Goal: Task Accomplishment & Management: Use online tool/utility

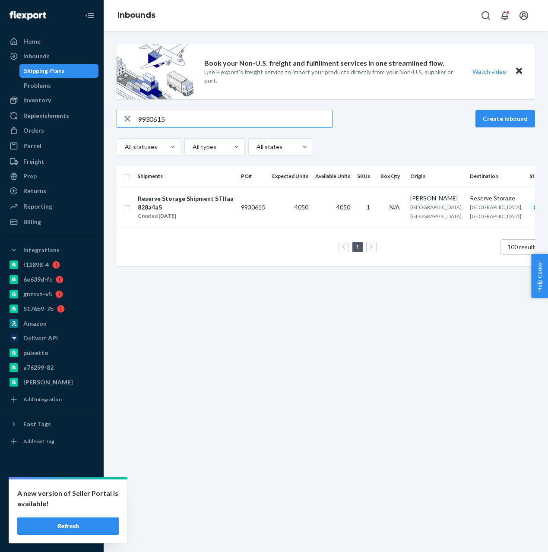
click at [138, 102] on div "Book your Non-U.S. freight and fulfillment services in one streamlined flow. Us…" at bounding box center [325, 159] width 431 height 231
click at [170, 122] on input "9930615" at bounding box center [235, 118] width 194 height 17
paste input "4113"
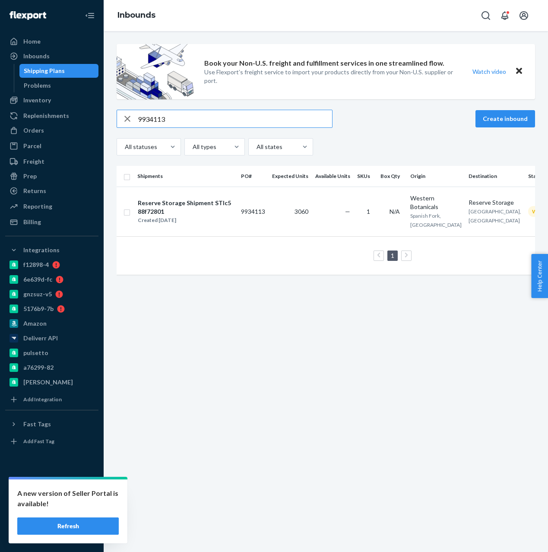
type input "9934113"
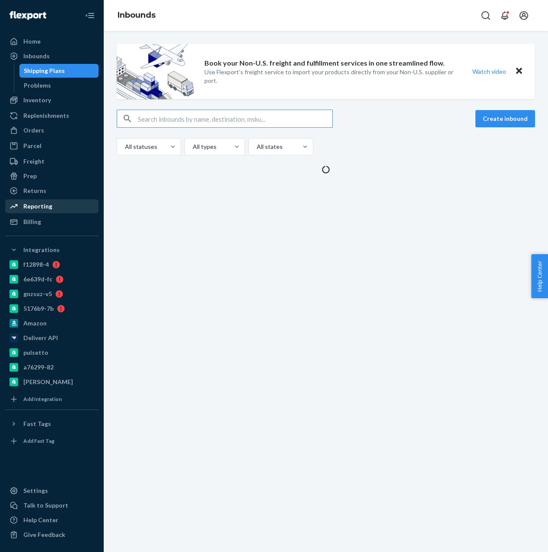
click at [52, 204] on div "Reporting" at bounding box center [52, 206] width 92 height 12
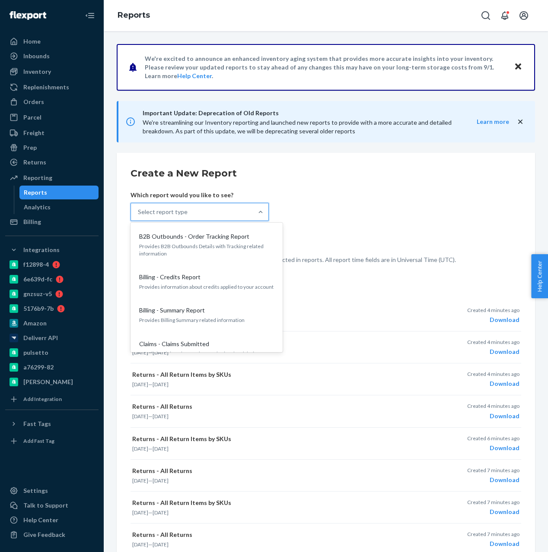
click at [234, 207] on div "Select report type" at bounding box center [192, 211] width 122 height 17
click at [139, 208] on input "option B2B Outbounds - Order Tracking Report focused, 1 of 36. 36 results avail…" at bounding box center [138, 212] width 1 height 9
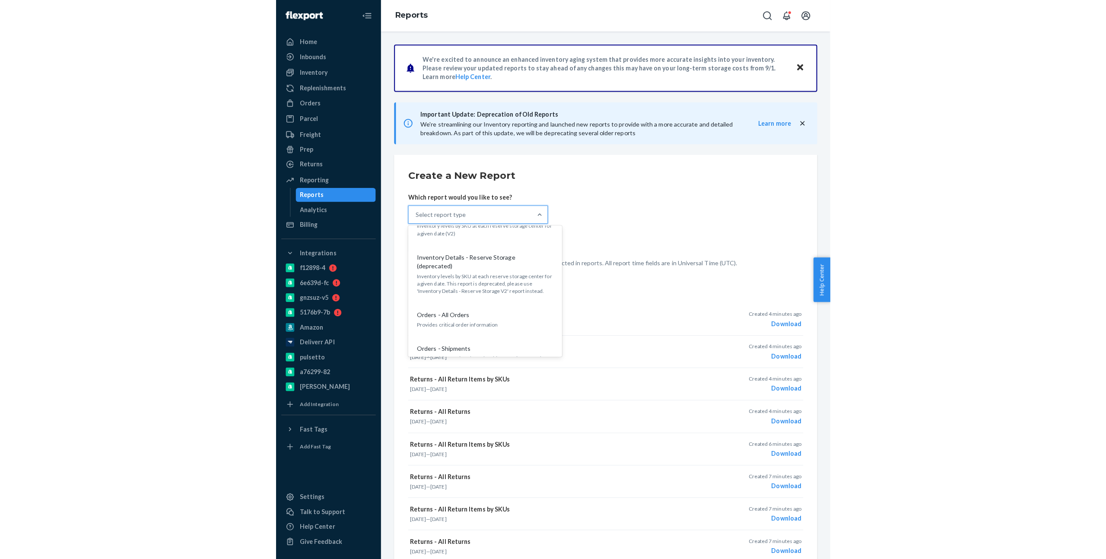
scroll to position [913, 0]
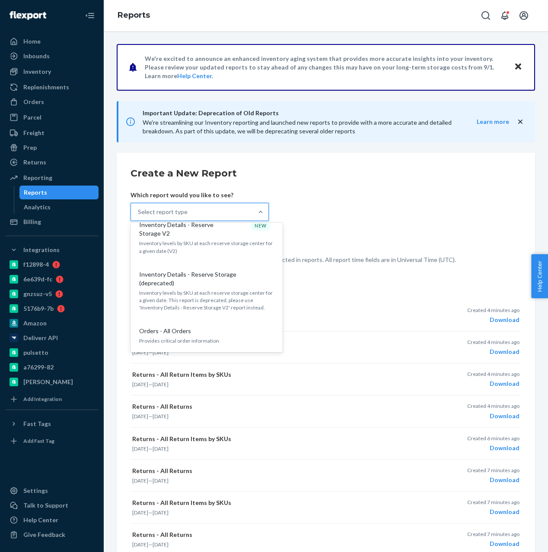
click at [227, 371] on p "Provides information about the shipments in your orders" at bounding box center [206, 374] width 135 height 7
click at [139, 216] on input "option Orders - Shipments focused, 25 of 36. 36 results available. Use Up and D…" at bounding box center [138, 212] width 1 height 9
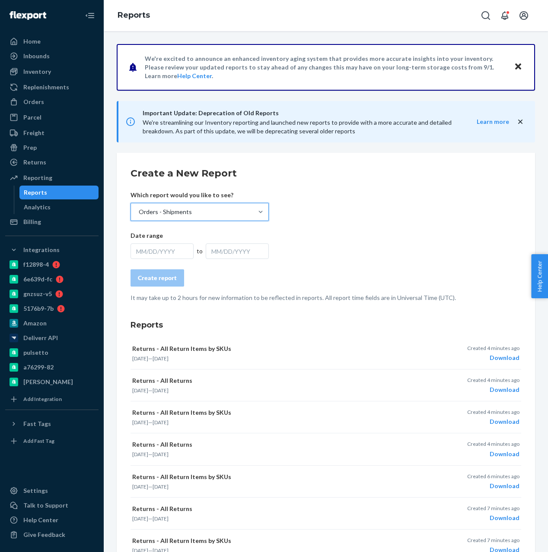
click at [160, 253] on div "MM/DD/YYYY" at bounding box center [161, 252] width 63 height 16
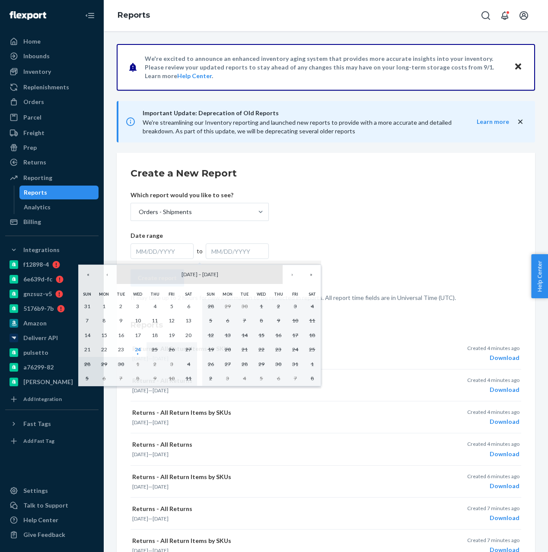
click at [117, 272] on button "September 2025 – October 2025" at bounding box center [200, 274] width 166 height 19
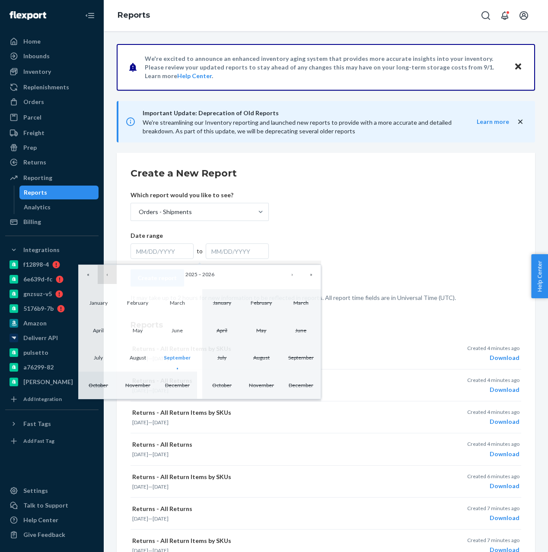
click at [114, 272] on button "‹" at bounding box center [107, 274] width 19 height 19
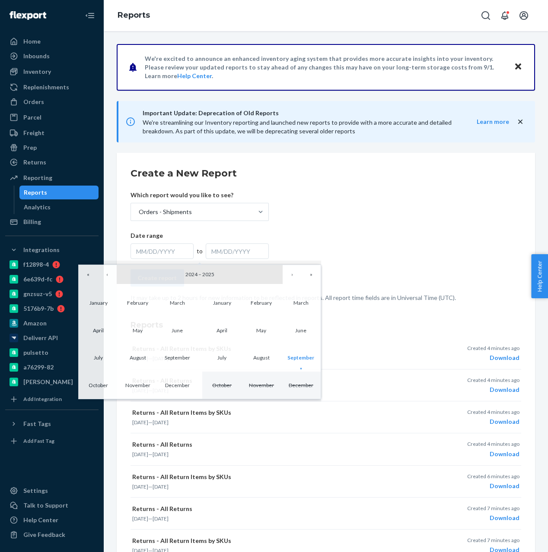
click at [159, 269] on button "2024 – 2025" at bounding box center [200, 274] width 166 height 19
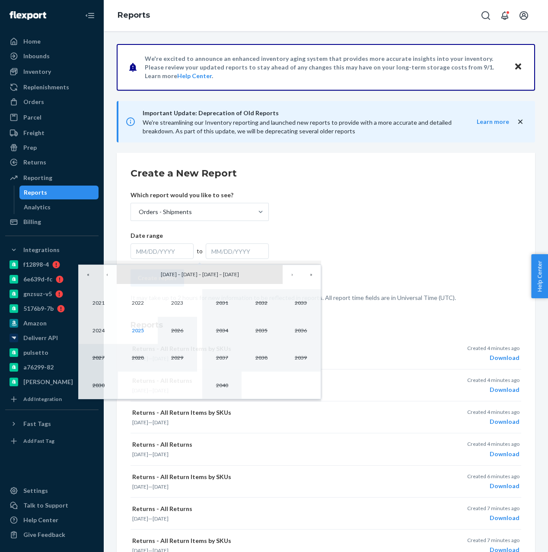
click at [257, 270] on button "2021 – 2030 – 2031 – 2040" at bounding box center [200, 274] width 166 height 19
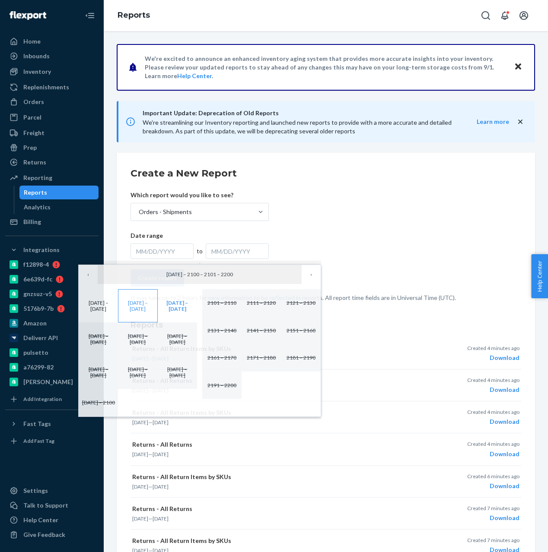
click at [150, 302] on button "2011 – 2020" at bounding box center [137, 305] width 39 height 33
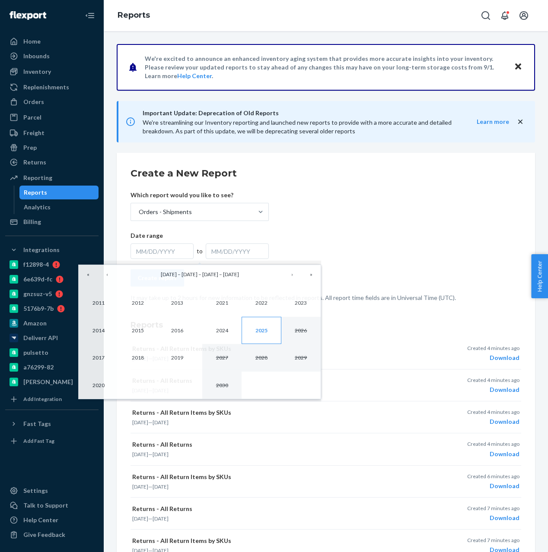
click at [268, 333] on button "2025" at bounding box center [260, 331] width 39 height 28
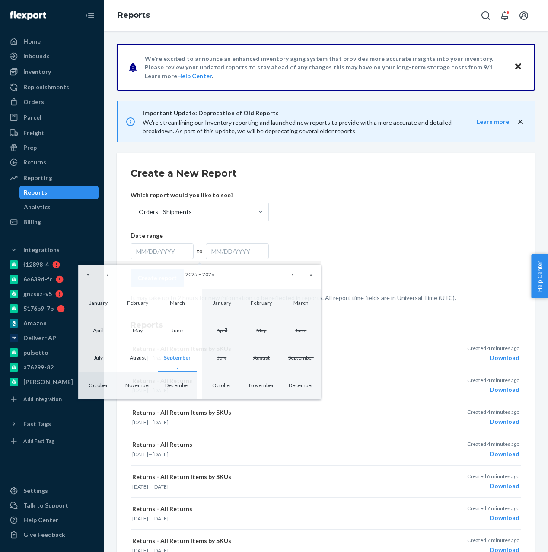
click at [162, 350] on button "September" at bounding box center [177, 358] width 39 height 28
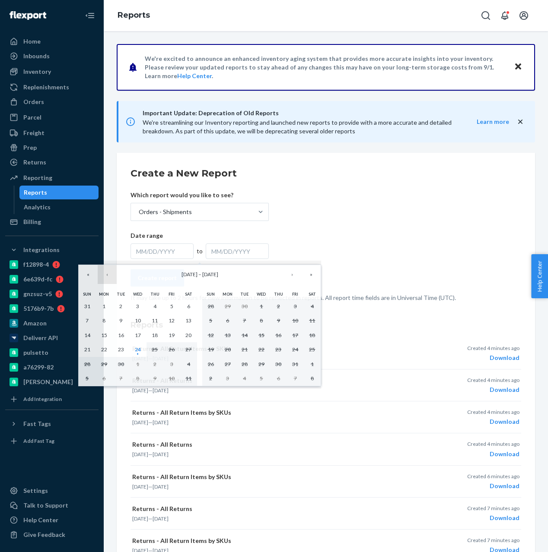
click at [107, 276] on button "‹" at bounding box center [107, 274] width 19 height 19
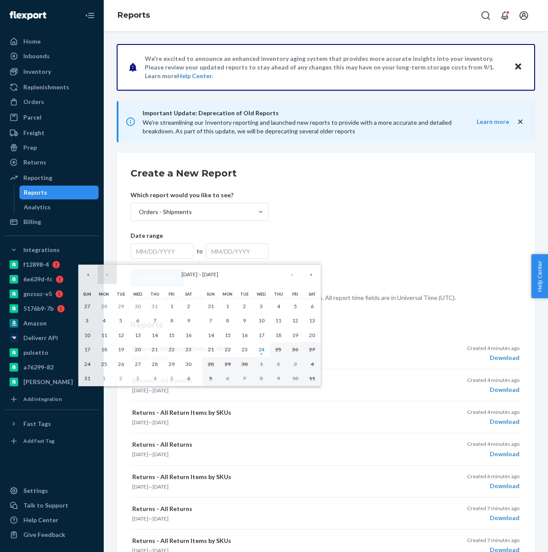
click at [107, 276] on button "‹" at bounding box center [107, 274] width 19 height 19
click at [118, 305] on button "1" at bounding box center [120, 306] width 17 height 15
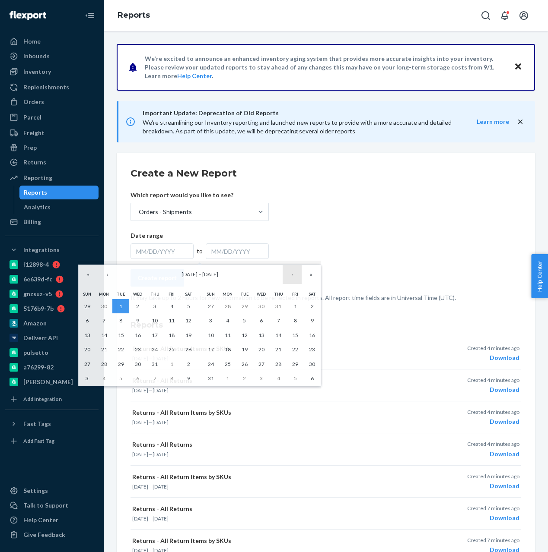
click at [294, 278] on button "›" at bounding box center [291, 274] width 19 height 19
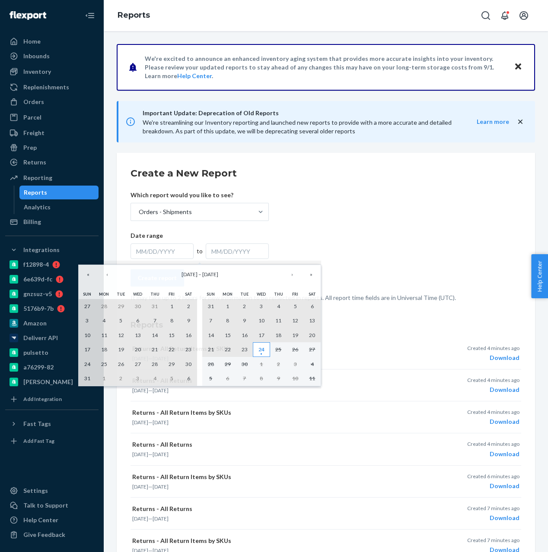
click at [255, 349] on button "24" at bounding box center [261, 350] width 17 height 15
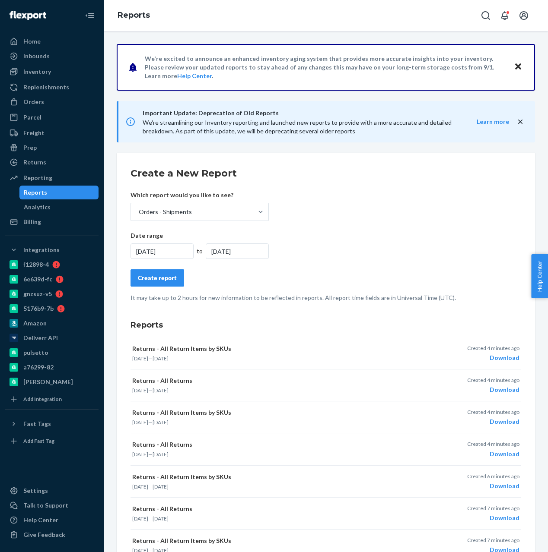
click at [160, 277] on div "Create report" at bounding box center [157, 278] width 39 height 9
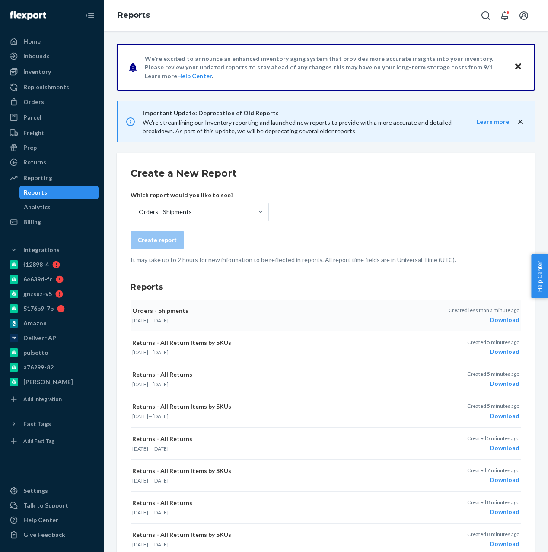
click at [497, 316] on div "Download" at bounding box center [483, 320] width 71 height 9
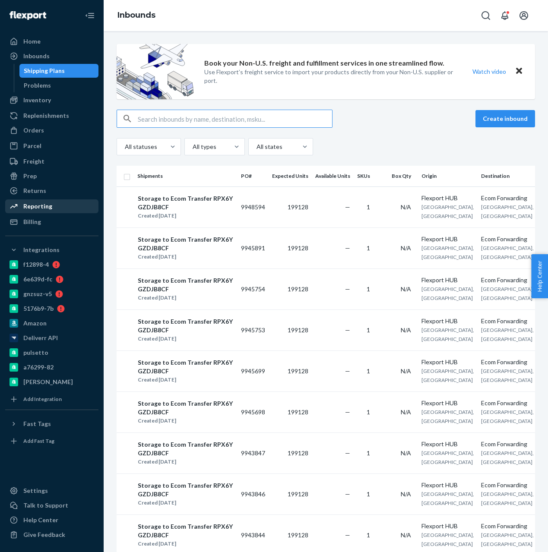
click at [54, 209] on div "Reporting" at bounding box center [52, 206] width 92 height 12
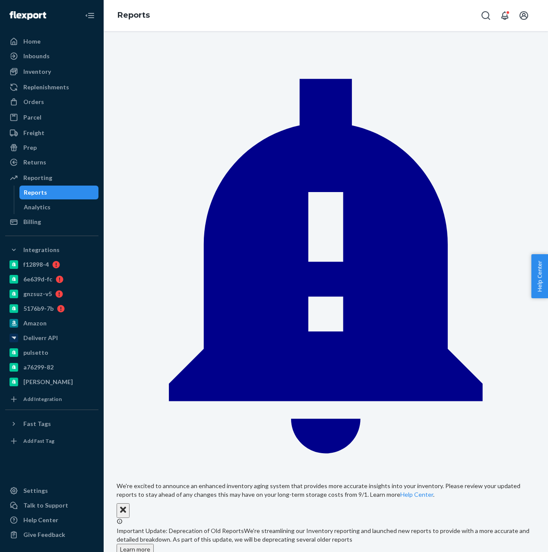
click at [261, 527] on span "Important Update: Deprecation of Old Reports We're streamlining our Inventory r…" at bounding box center [323, 535] width 413 height 16
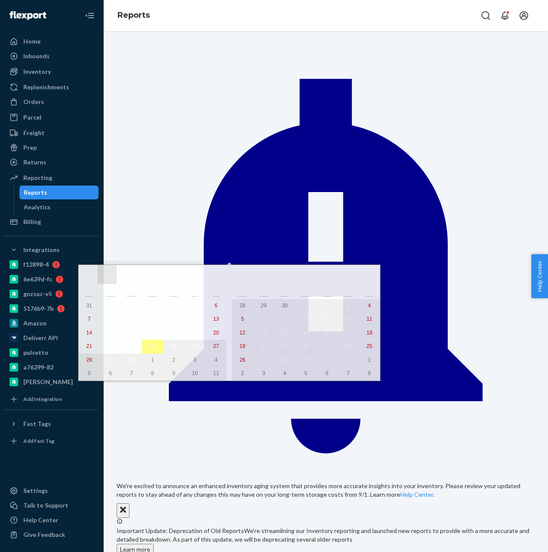
click at [110, 274] on button "‹" at bounding box center [107, 274] width 19 height 19
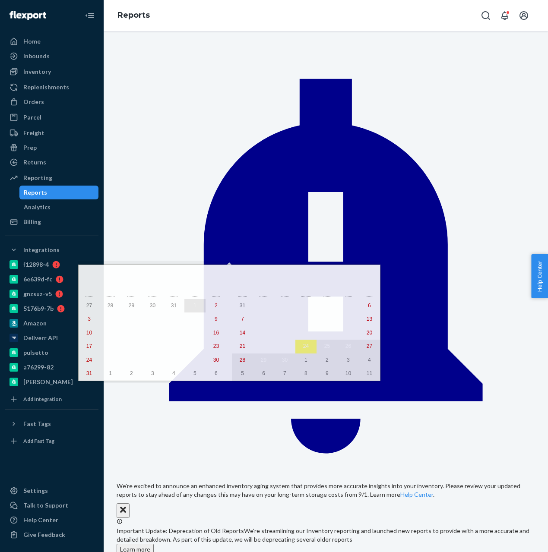
click at [193, 308] on abbr "1" at bounding box center [194, 306] width 3 height 6
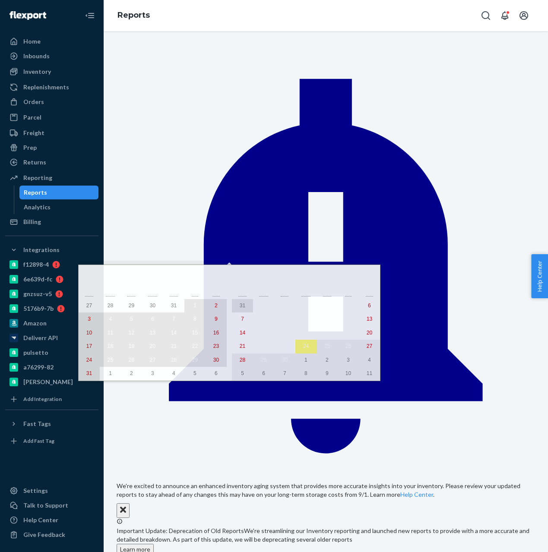
click at [89, 375] on abbr "31" at bounding box center [89, 374] width 6 height 6
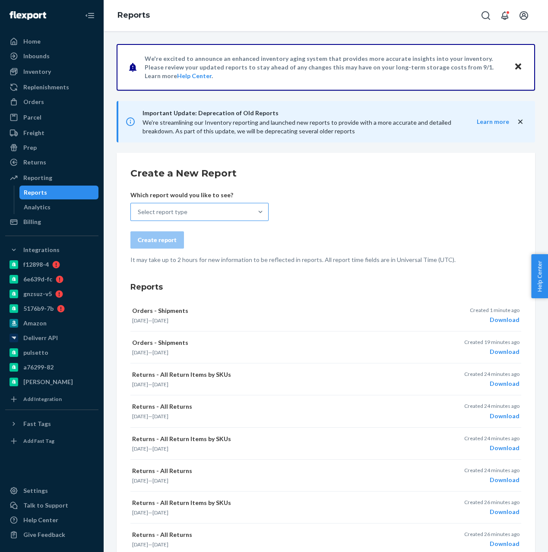
click at [238, 205] on div "Select report type" at bounding box center [192, 211] width 122 height 17
click at [139, 208] on input "Select report type" at bounding box center [138, 212] width 1 height 9
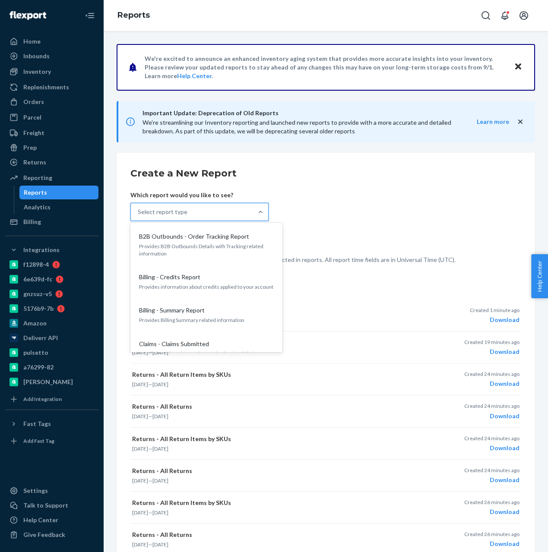
click at [440, 236] on div "Create report" at bounding box center [325, 240] width 391 height 17
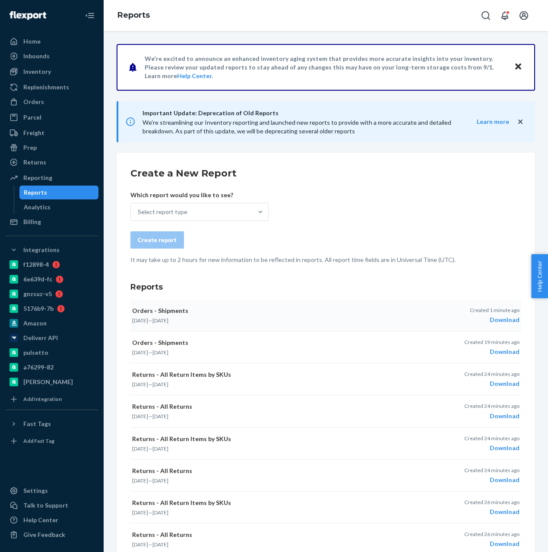
click at [517, 312] on p "Created 1 minute ago" at bounding box center [495, 310] width 50 height 7
